Goal: Register for event/course

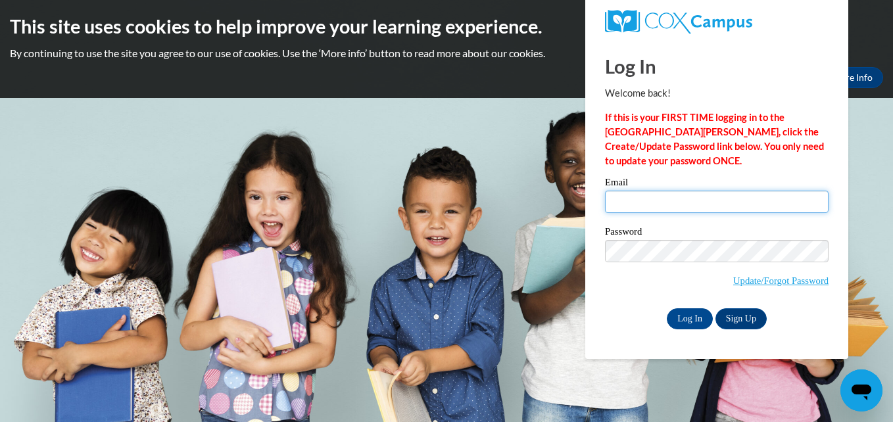
click at [632, 199] on input "Email" at bounding box center [717, 202] width 224 height 22
type input "beataget@gmail.com"
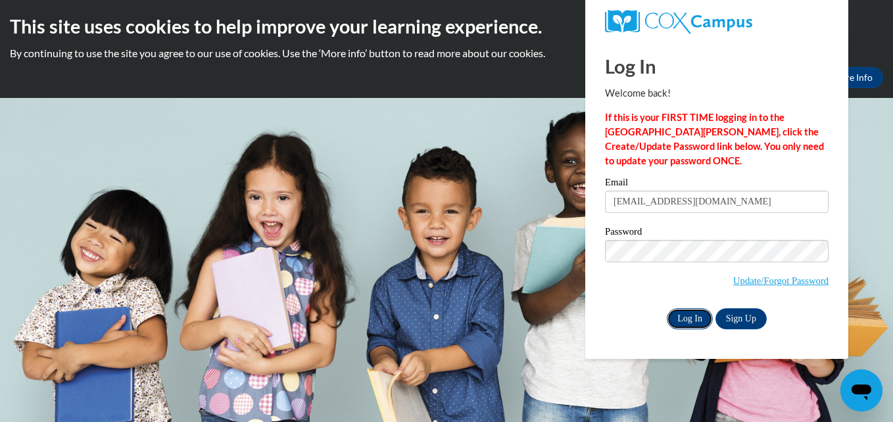
click at [694, 315] on input "Log In" at bounding box center [690, 318] width 46 height 21
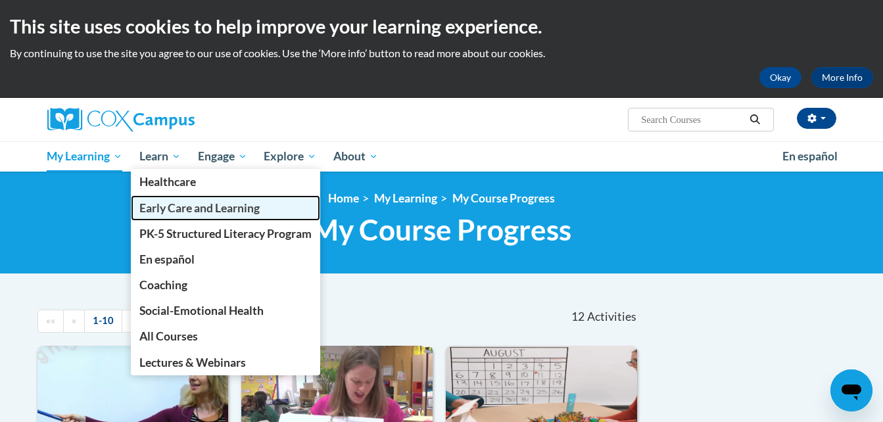
click at [162, 203] on span "Early Care and Learning" at bounding box center [199, 208] width 120 height 14
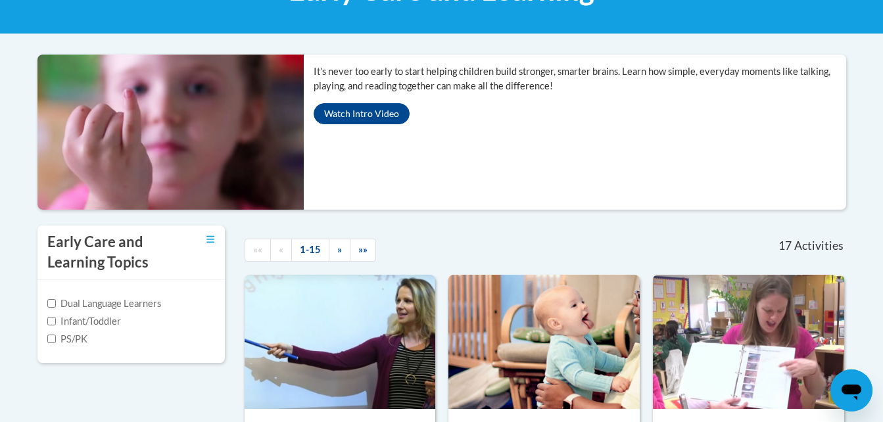
scroll to position [241, 0]
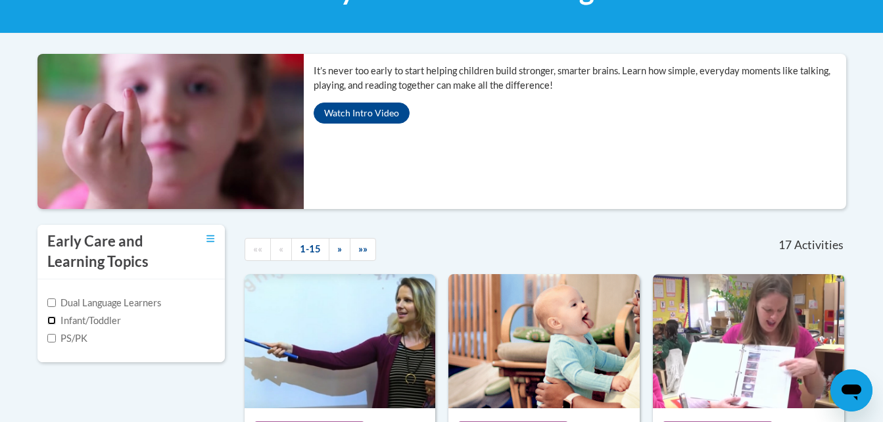
click at [53, 319] on input "Infant/Toddler" at bounding box center [51, 320] width 9 height 9
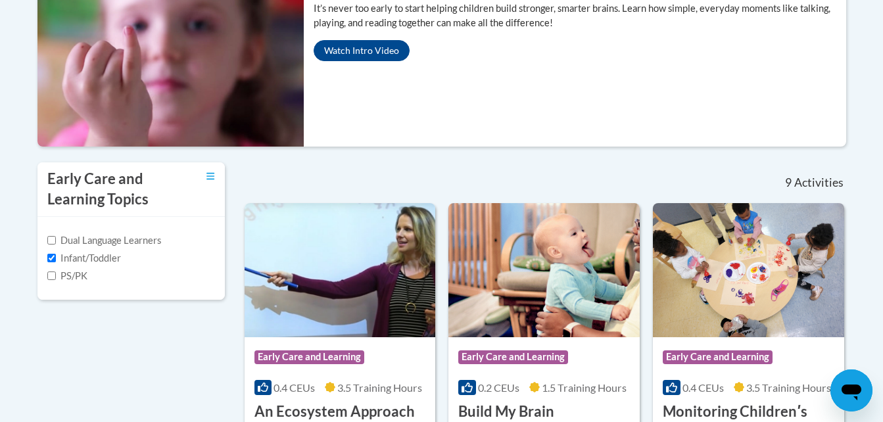
scroll to position [302, 0]
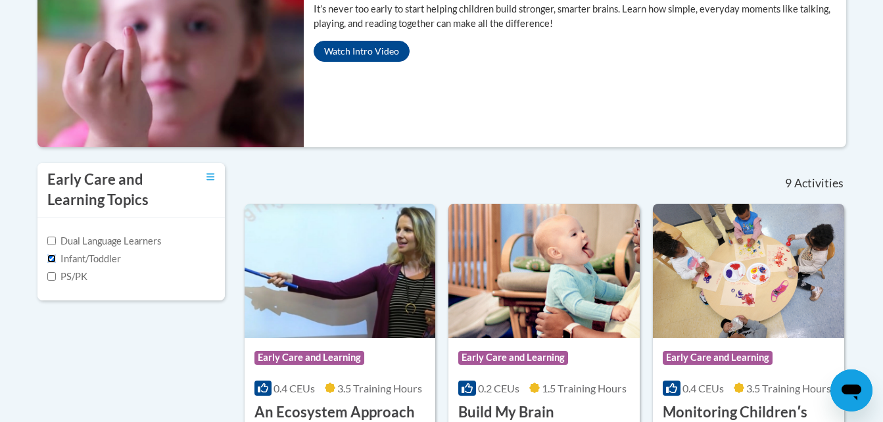
click at [50, 258] on input "Infant/Toddler" at bounding box center [51, 258] width 9 height 9
checkbox input "false"
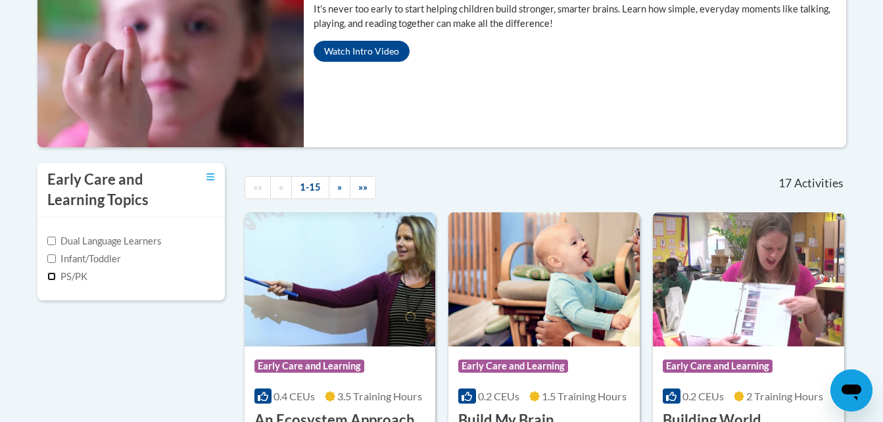
click at [53, 277] on input "PS/PK" at bounding box center [51, 276] width 9 height 9
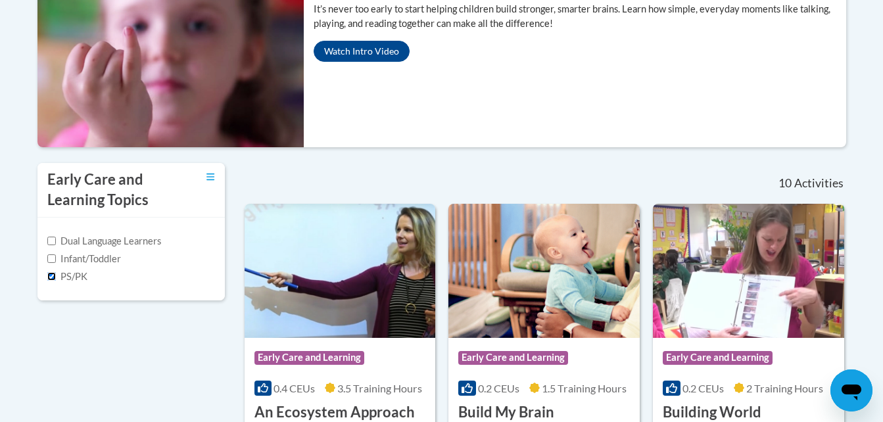
click at [53, 277] on input "PS/PK" at bounding box center [51, 276] width 9 height 9
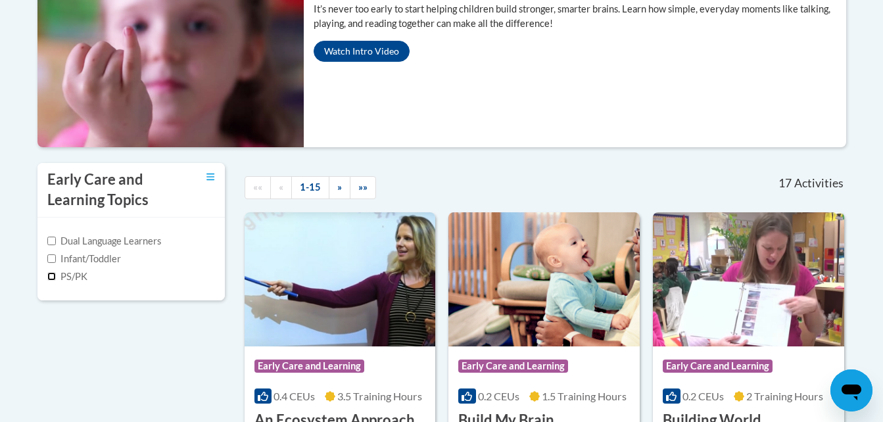
click at [53, 277] on input "PS/PK" at bounding box center [51, 276] width 9 height 9
checkbox input "true"
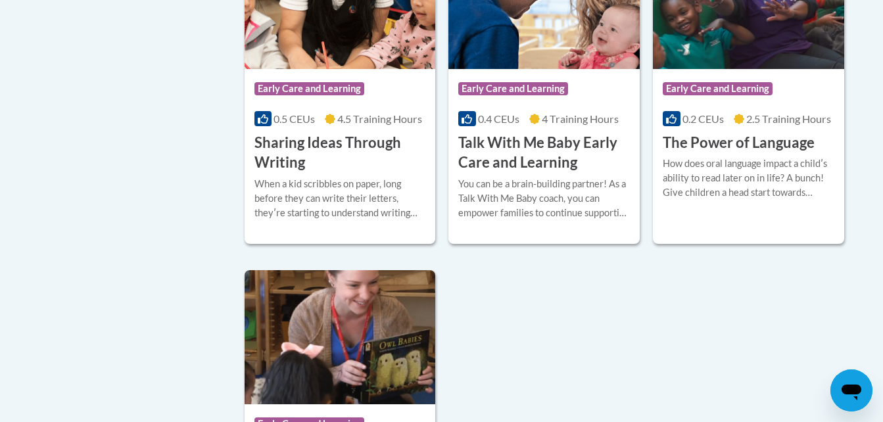
scroll to position [1304, 0]
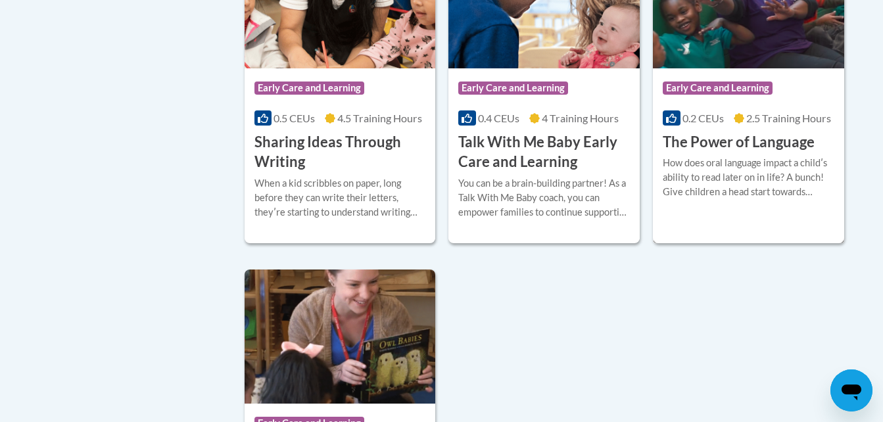
click at [696, 44] on img at bounding box center [748, 1] width 191 height 134
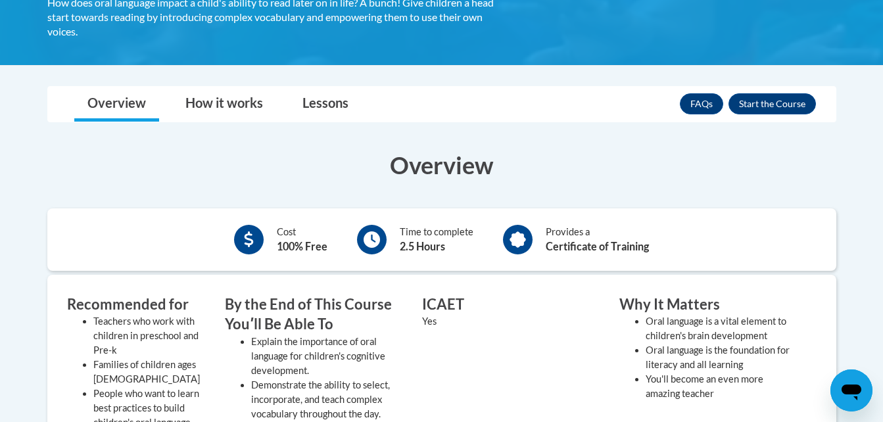
scroll to position [279, 0]
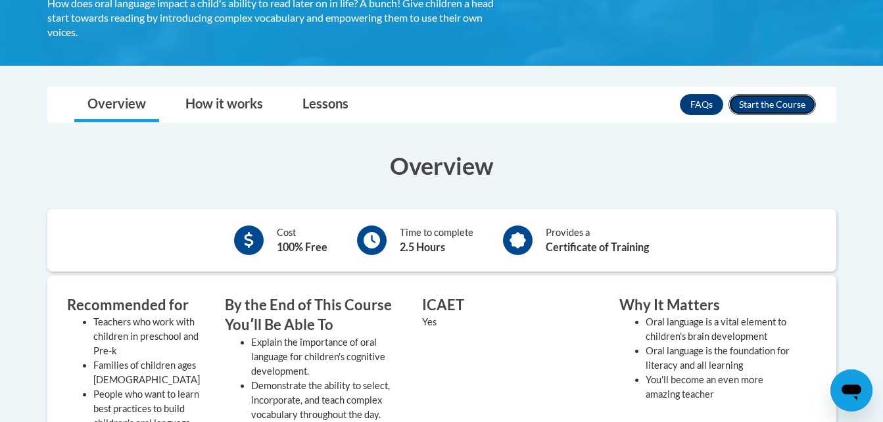
click at [754, 101] on button "Enroll" at bounding box center [771, 104] width 87 height 21
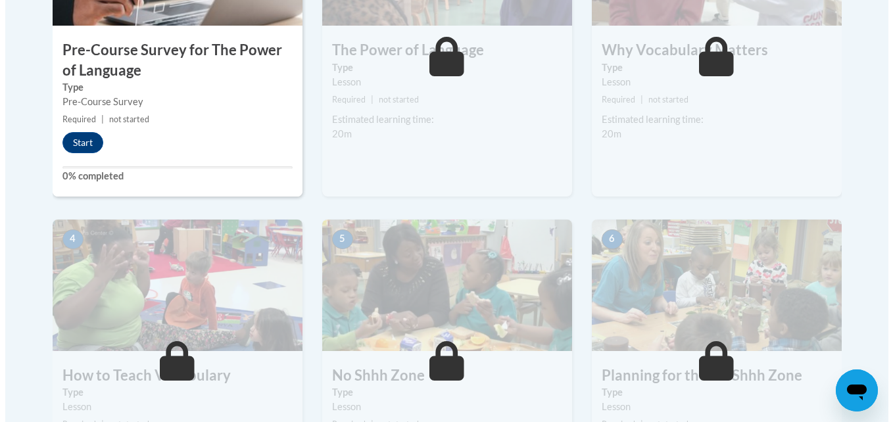
scroll to position [548, 0]
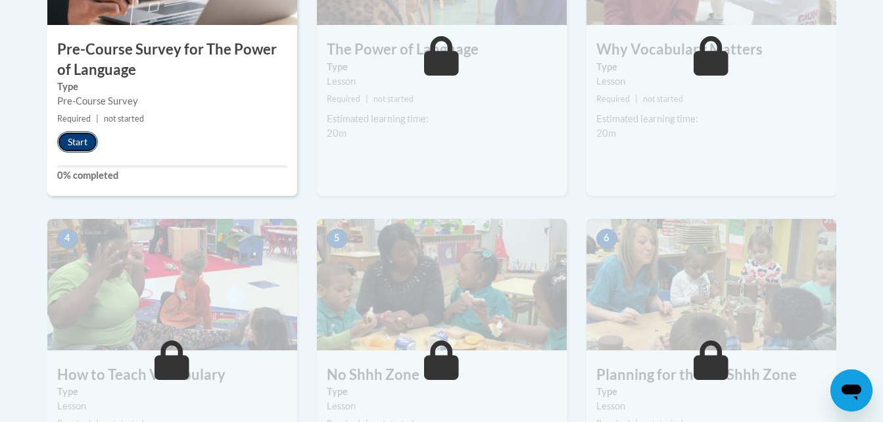
click at [83, 137] on button "Start" at bounding box center [77, 141] width 41 height 21
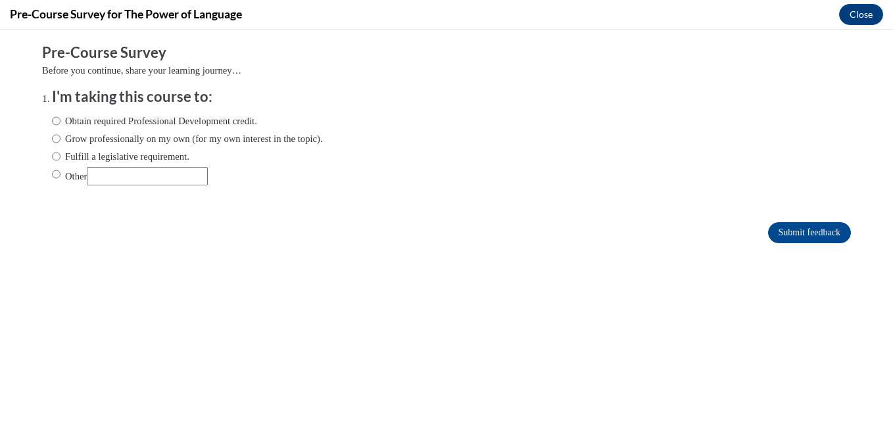
scroll to position [0, 0]
click at [52, 120] on input "Obtain required Professional Development credit." at bounding box center [56, 121] width 9 height 14
radio input "true"
click at [787, 229] on input "Submit feedback" at bounding box center [809, 232] width 83 height 21
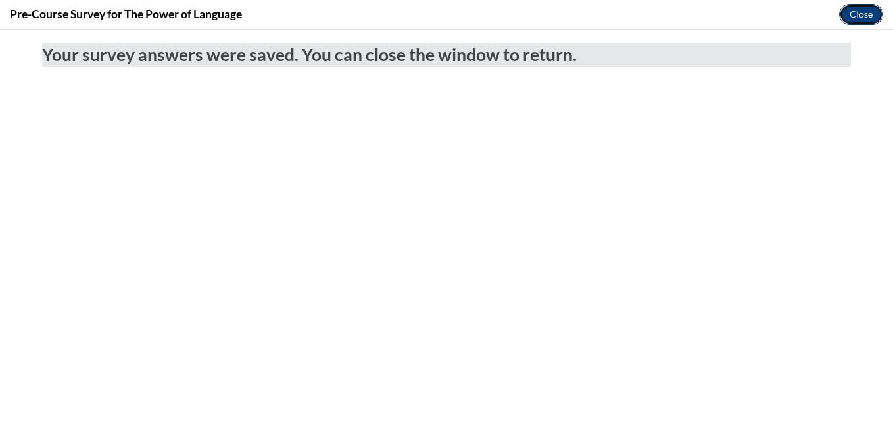
click at [863, 14] on button "Close" at bounding box center [861, 14] width 44 height 21
